Goal: Task Accomplishment & Management: Use online tool/utility

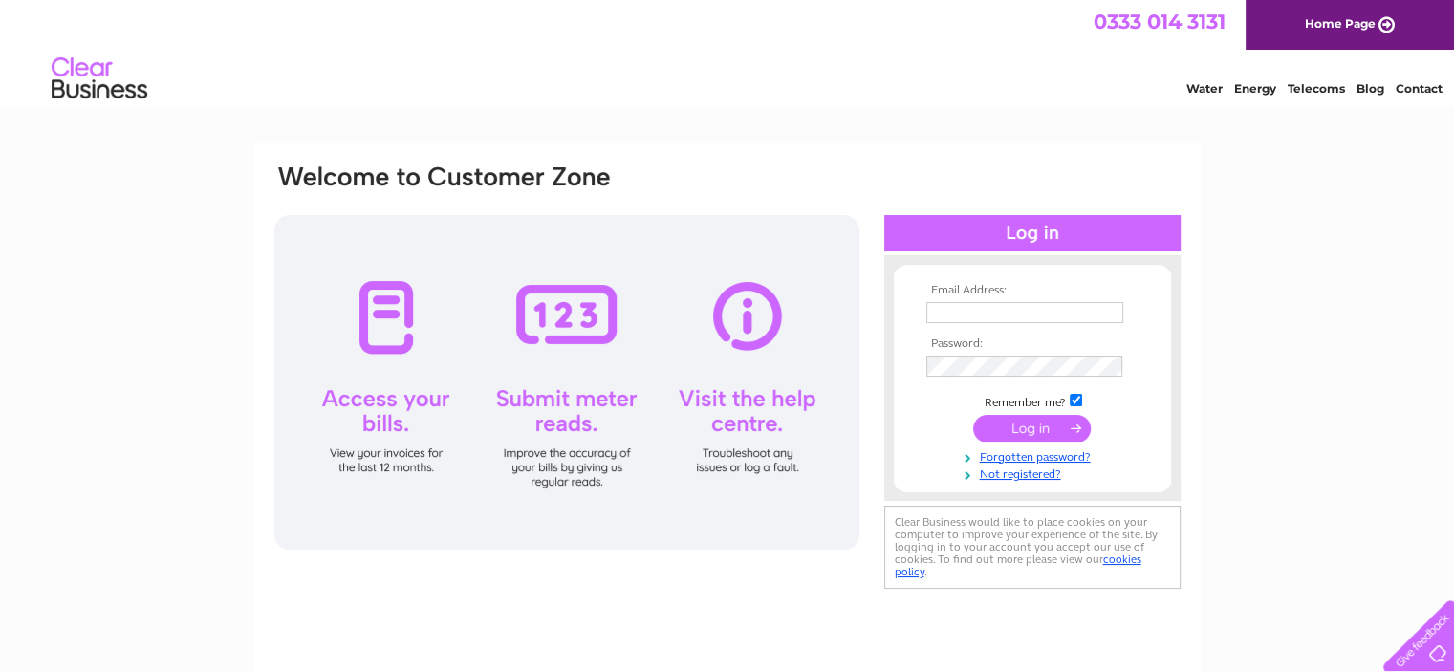
click at [1024, 320] on input "text" at bounding box center [1024, 312] width 197 height 21
type input "glen@mcmurchywind.com"
click at [973, 416] on input "submit" at bounding box center [1032, 429] width 118 height 27
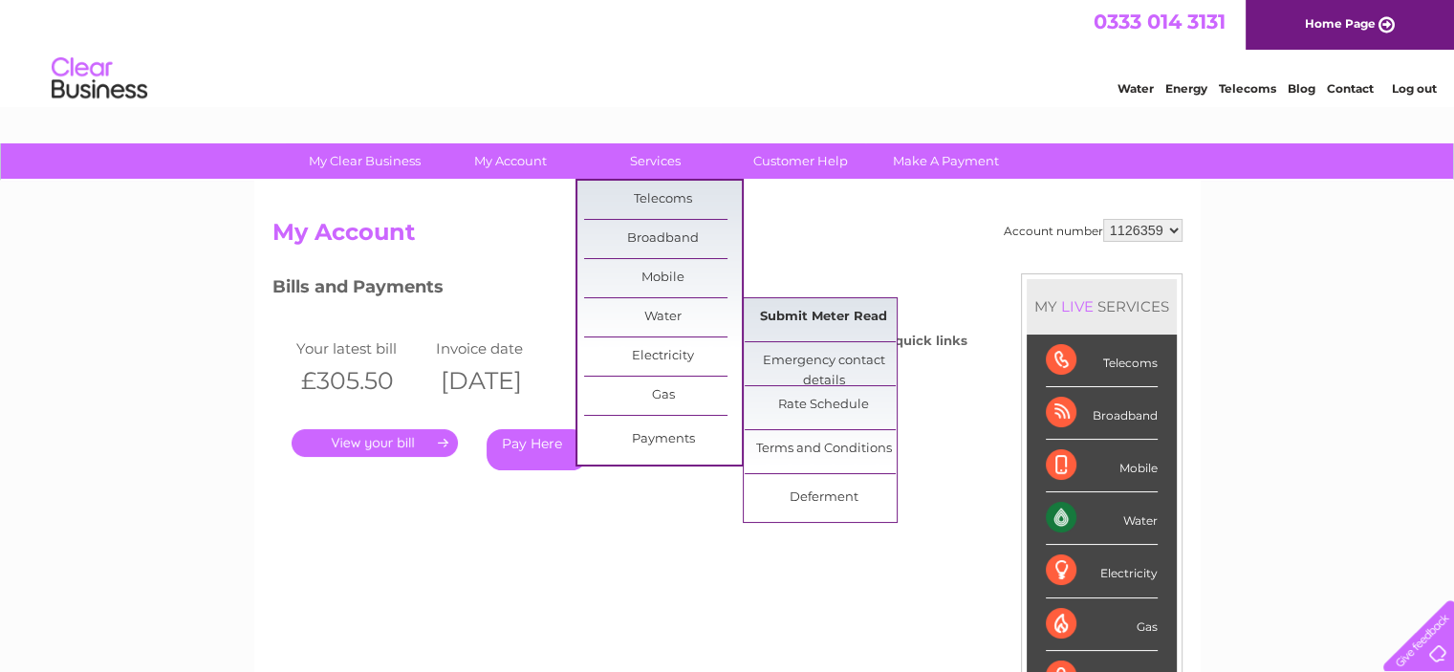
click at [747, 318] on link "Submit Meter Read" at bounding box center [824, 317] width 158 height 38
click at [804, 318] on link "Submit Meter Read" at bounding box center [824, 317] width 158 height 38
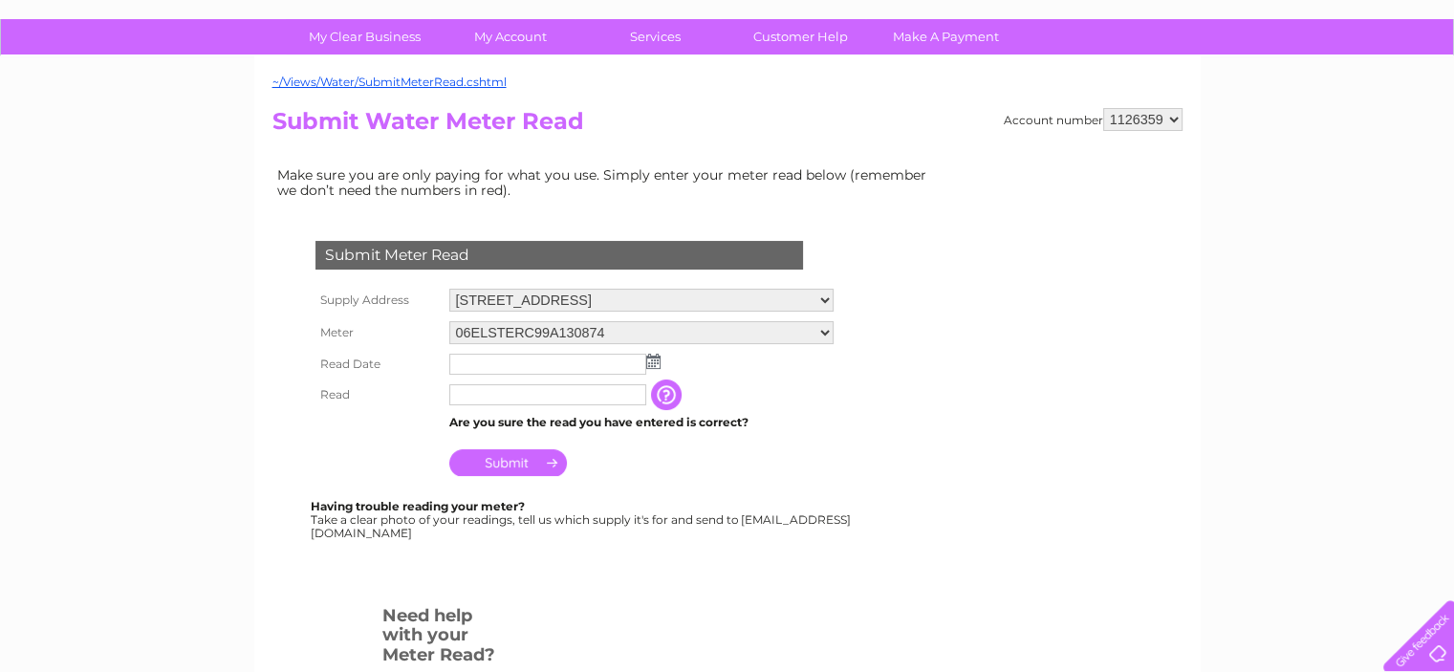
scroll to position [127, 0]
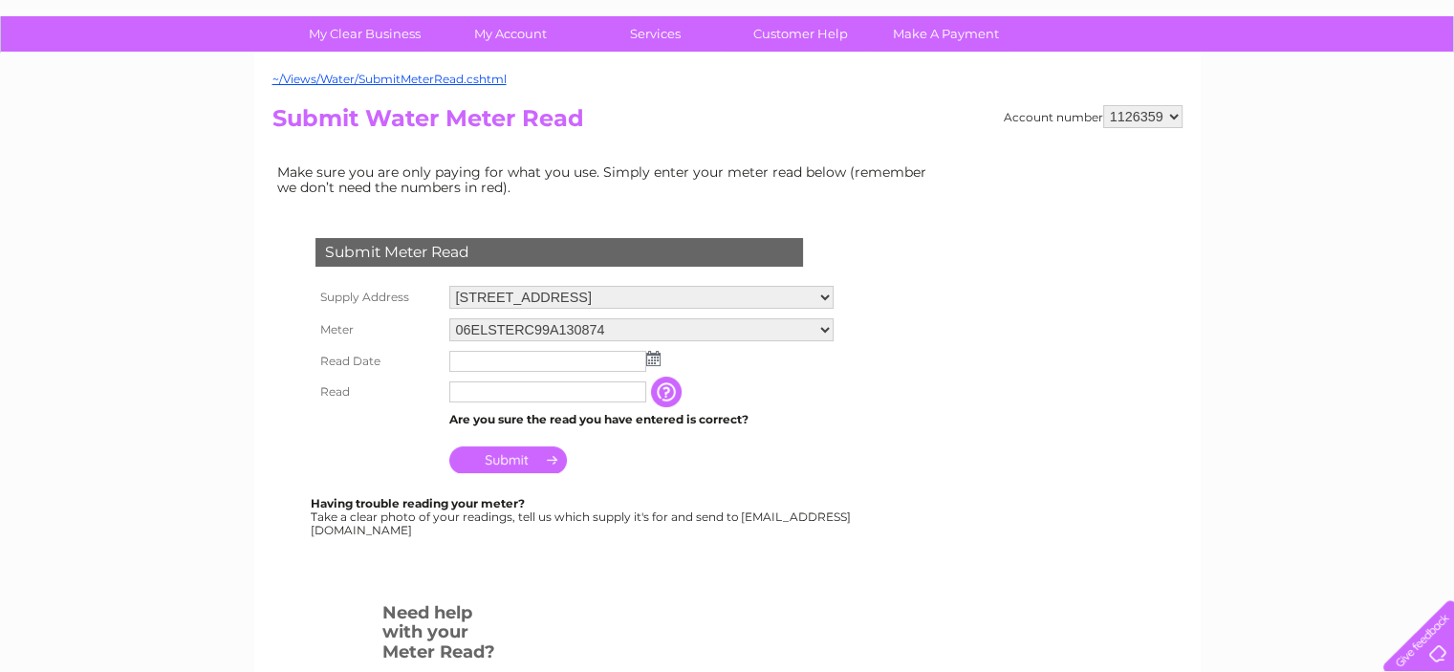
click at [652, 362] on img at bounding box center [653, 358] width 14 height 15
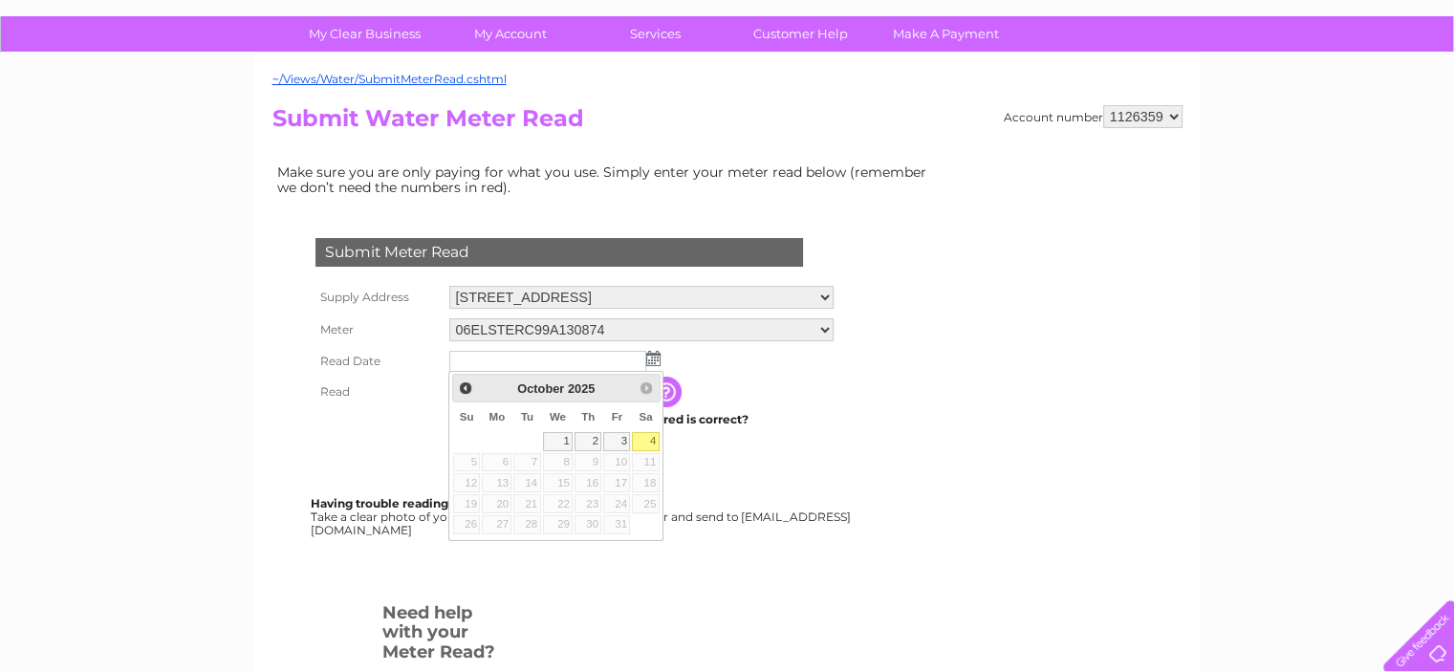
click at [649, 439] on link "4" at bounding box center [645, 441] width 27 height 19
type input "2025/10/04"
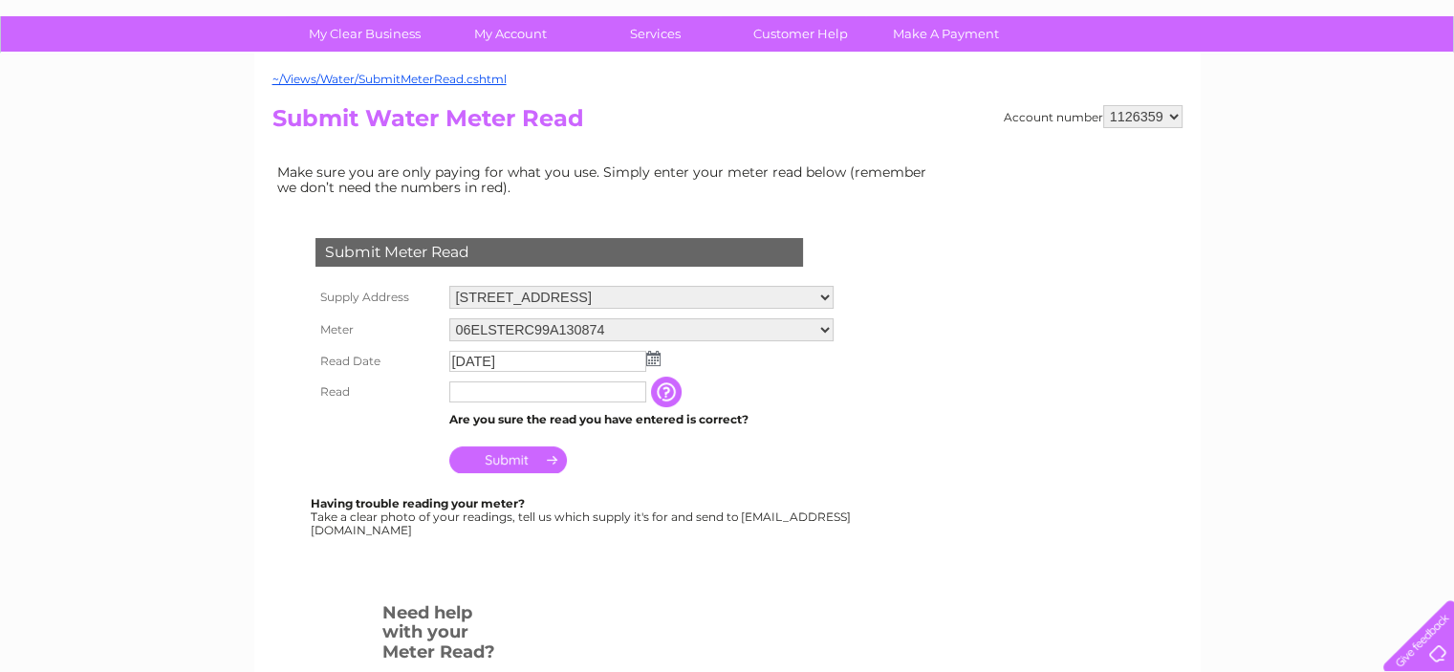
click at [599, 388] on input "text" at bounding box center [547, 391] width 197 height 21
type input "6187"
click at [524, 468] on input "Submit" at bounding box center [508, 461] width 118 height 27
